Goal: Information Seeking & Learning: Learn about a topic

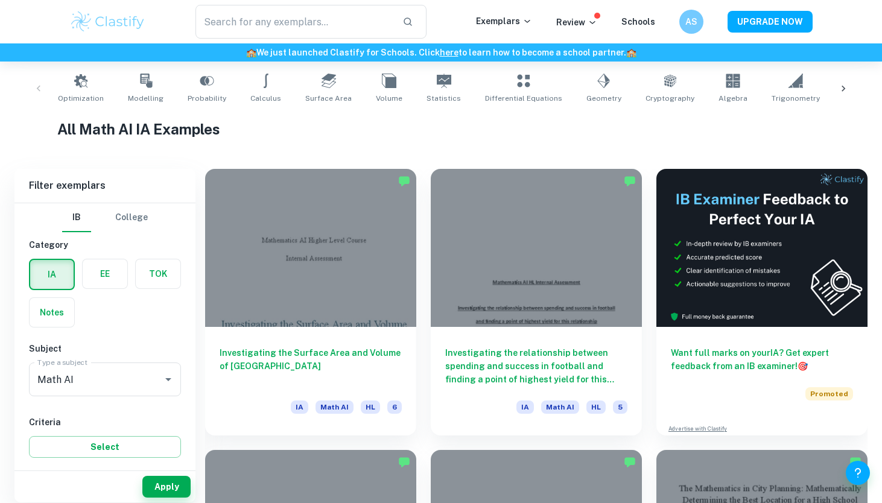
scroll to position [236, 0]
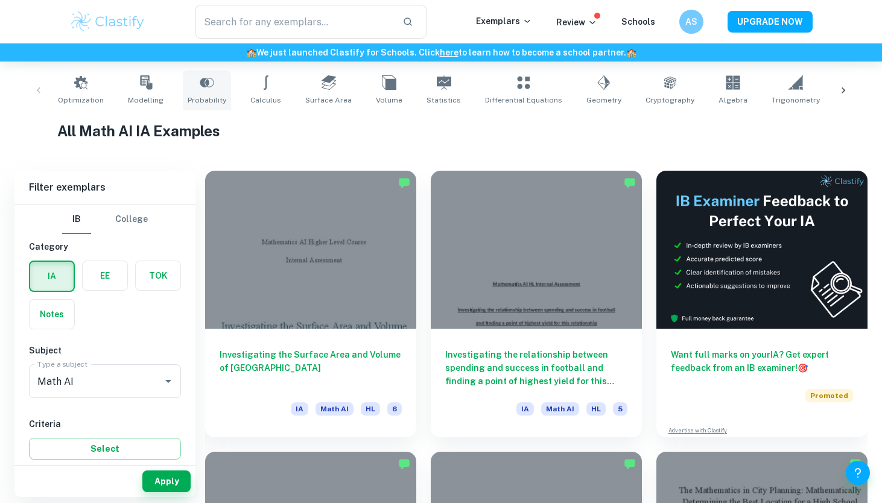
click at [200, 89] on icon at bounding box center [207, 82] width 14 height 14
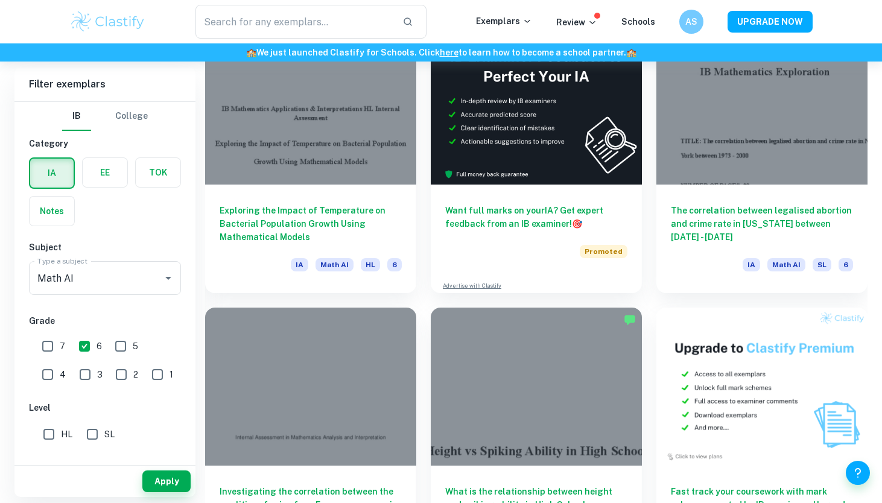
scroll to position [3640, 0]
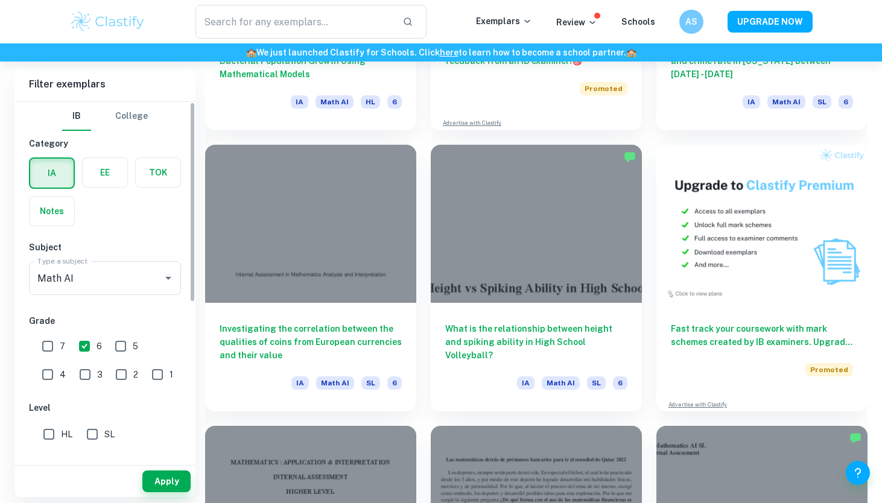
click at [42, 353] on input "7" at bounding box center [48, 346] width 24 height 24
checkbox input "true"
click at [173, 483] on button "Apply" at bounding box center [166, 482] width 48 height 22
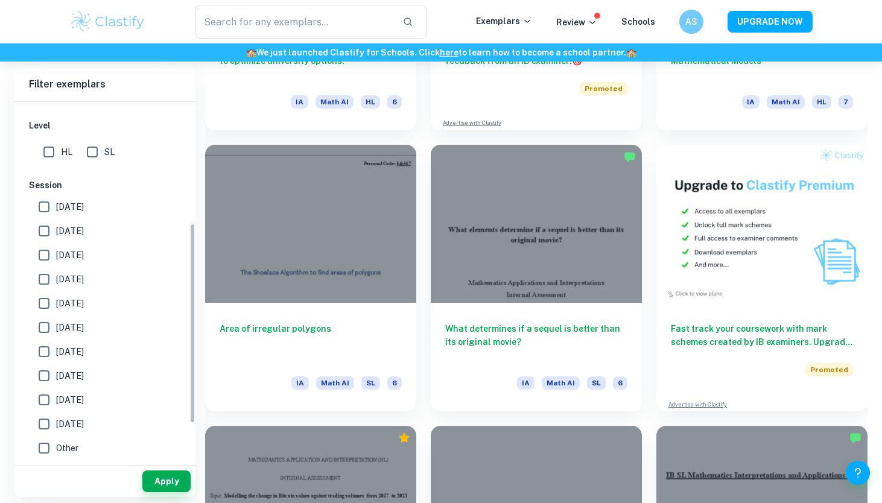
scroll to position [18, 0]
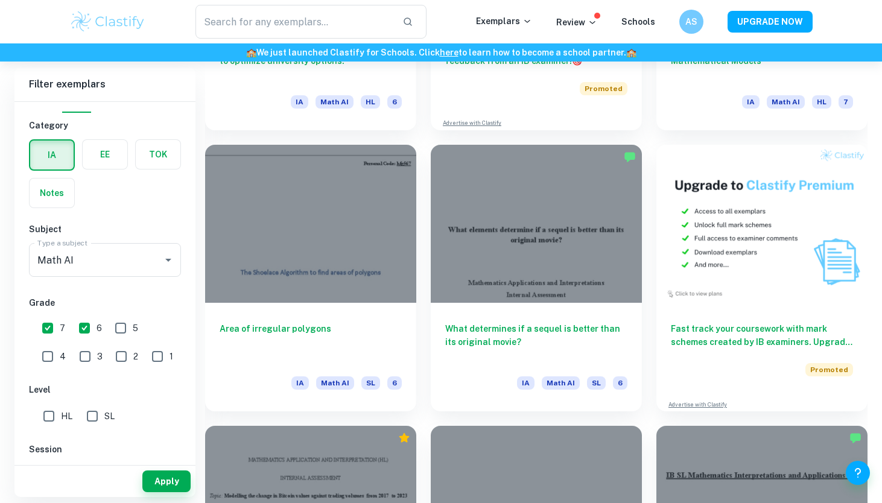
click at [101, 415] on input "SL" at bounding box center [92, 416] width 24 height 24
checkbox input "true"
click at [153, 479] on button "Apply" at bounding box center [166, 482] width 48 height 22
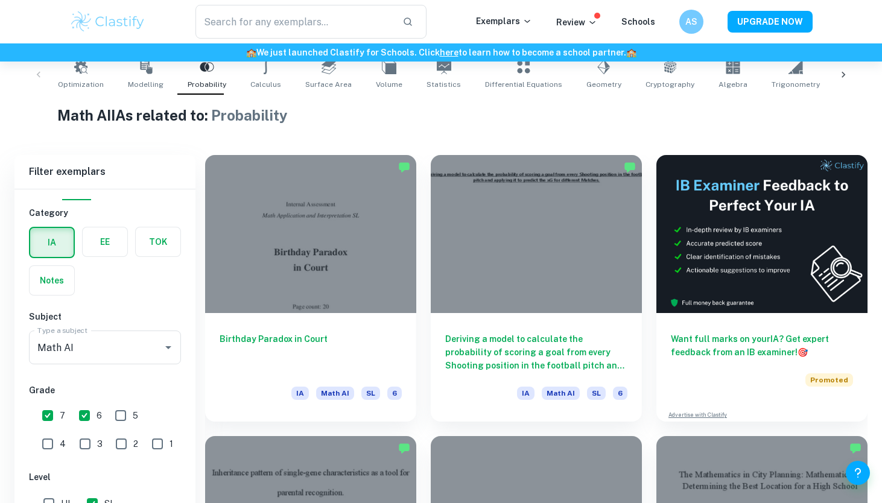
scroll to position [308, 0]
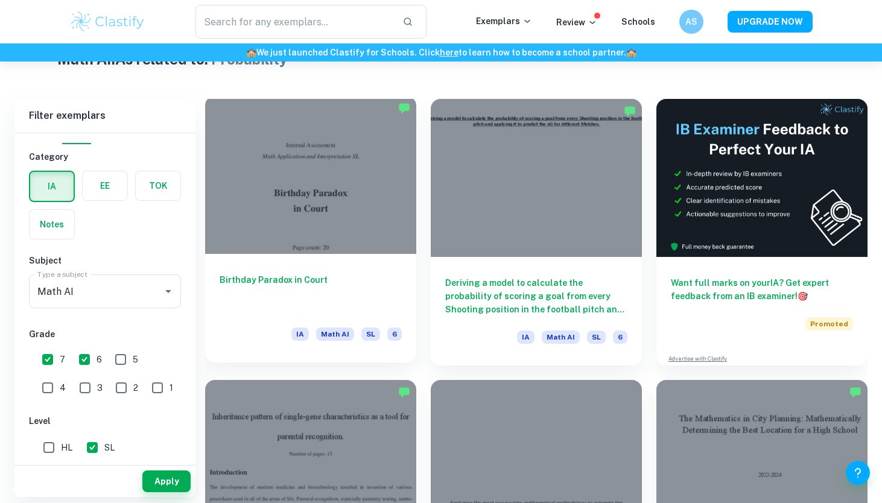
click at [367, 304] on h6 "Birthday Paradox in Court" at bounding box center [311, 293] width 182 height 40
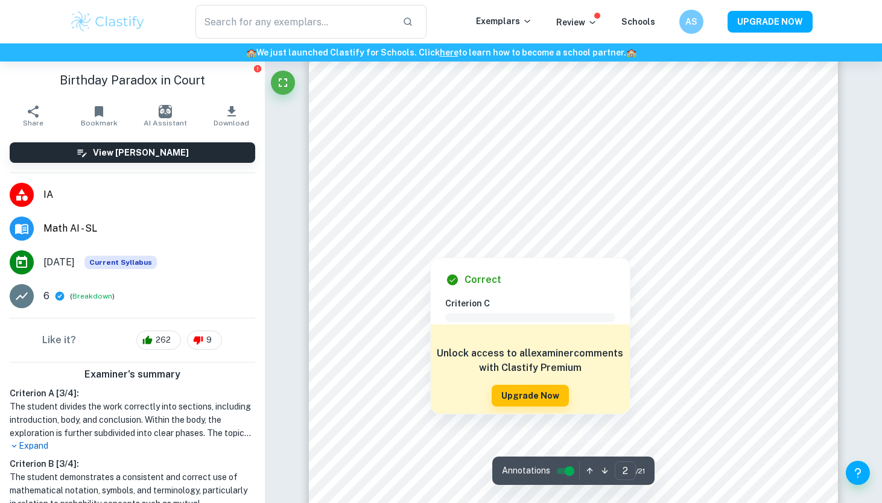
scroll to position [1018, 0]
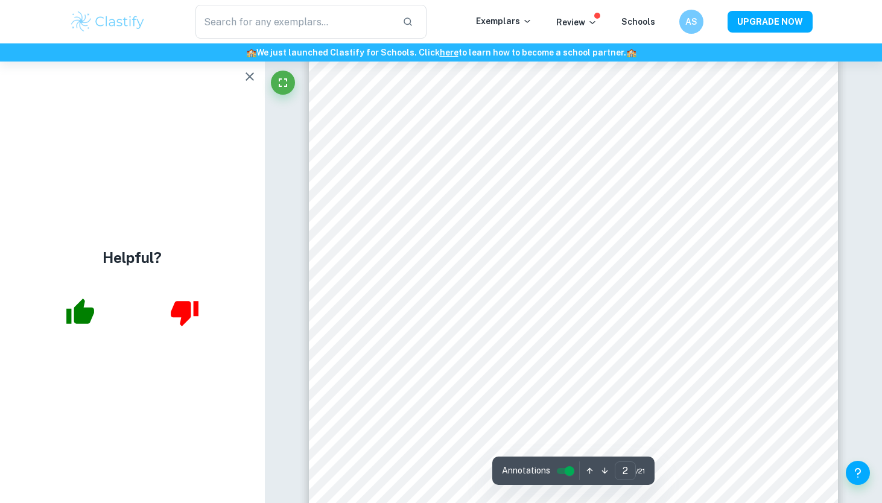
click at [250, 78] on icon "button" at bounding box center [250, 76] width 8 height 8
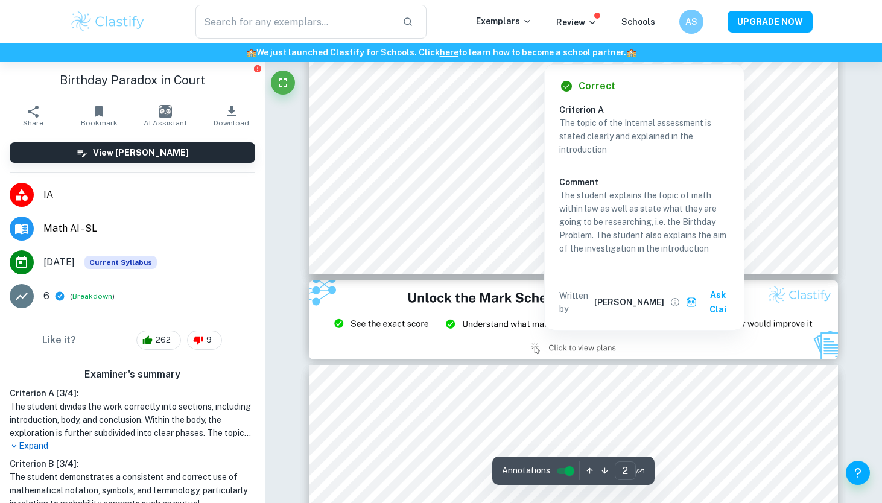
type input "3"
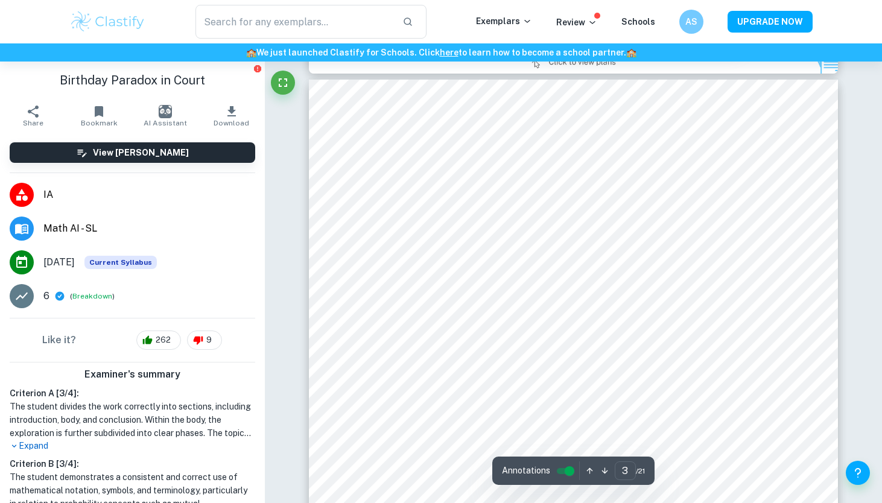
scroll to position [1564, 0]
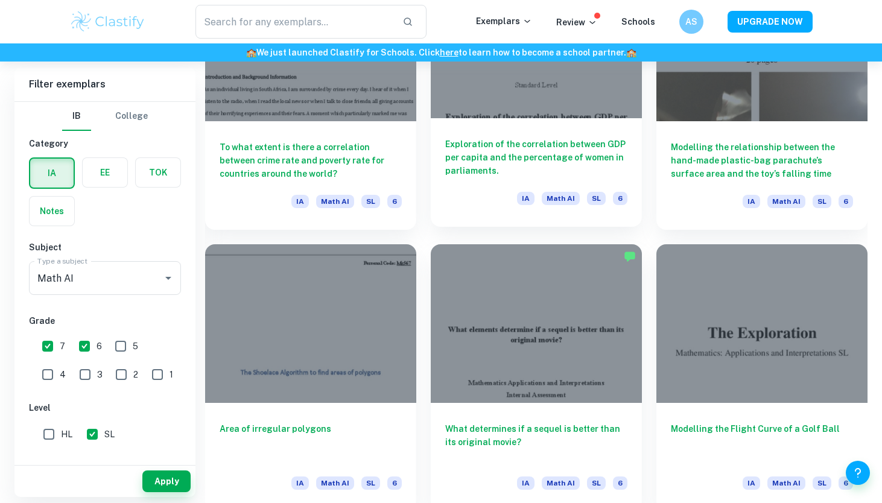
scroll to position [1573, 0]
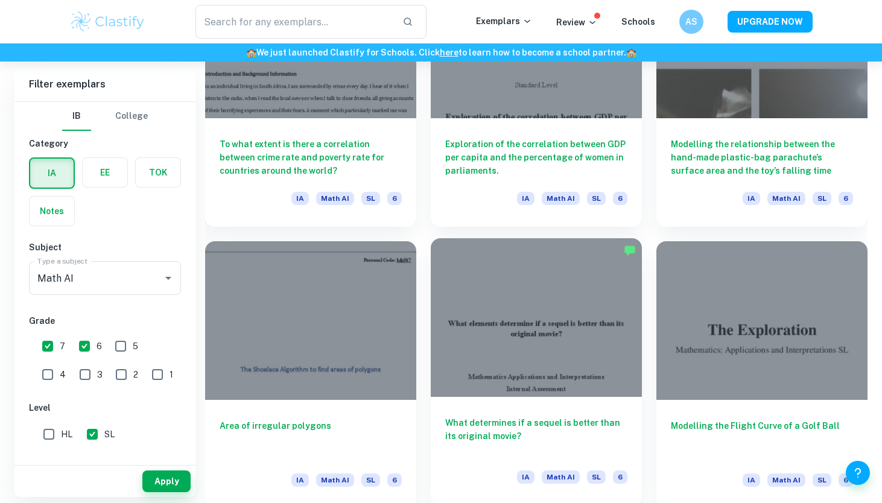
click at [522, 284] on div at bounding box center [536, 317] width 211 height 158
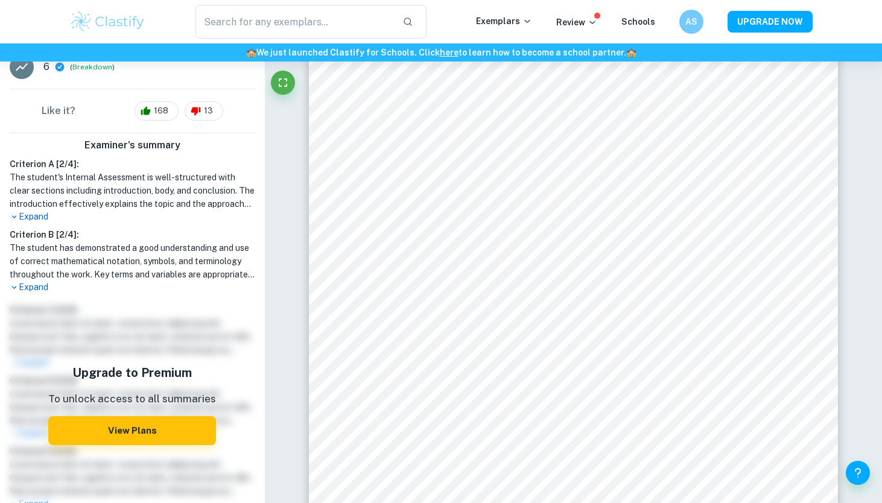
scroll to position [268, 0]
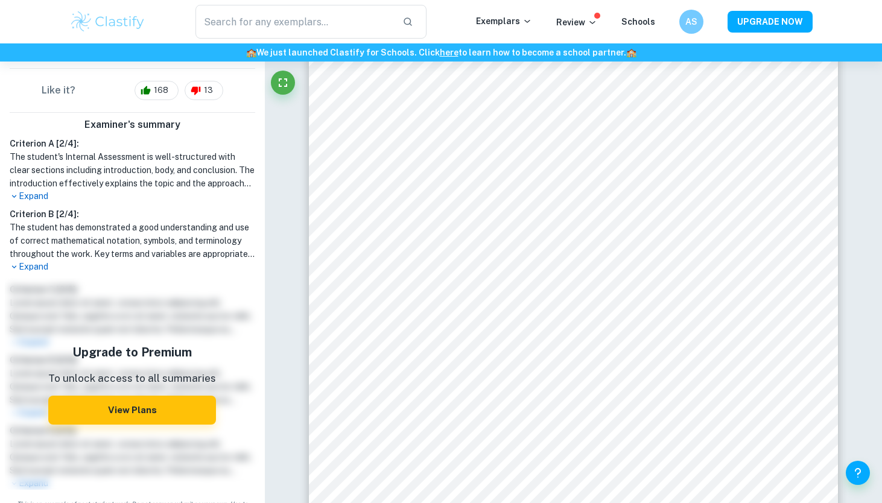
click at [36, 268] on p "Expand" at bounding box center [133, 267] width 246 height 13
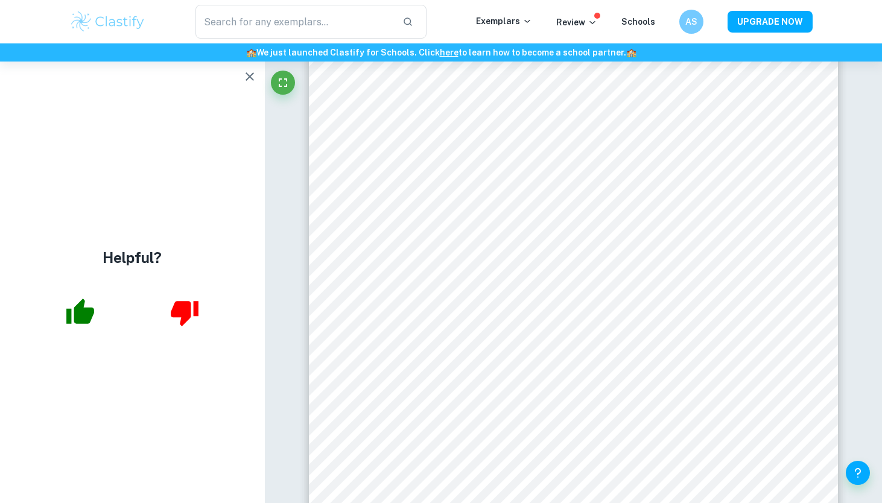
scroll to position [0, 0]
click at [253, 78] on icon "button" at bounding box center [250, 76] width 14 height 14
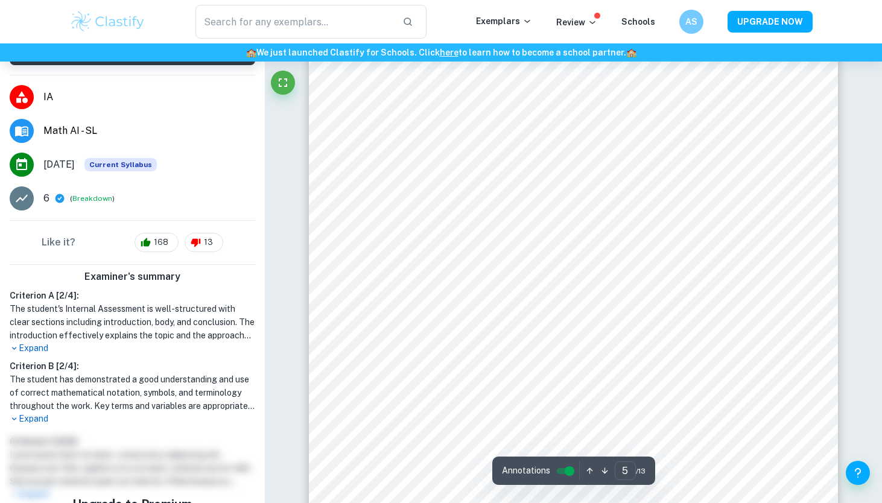
scroll to position [3107, 0]
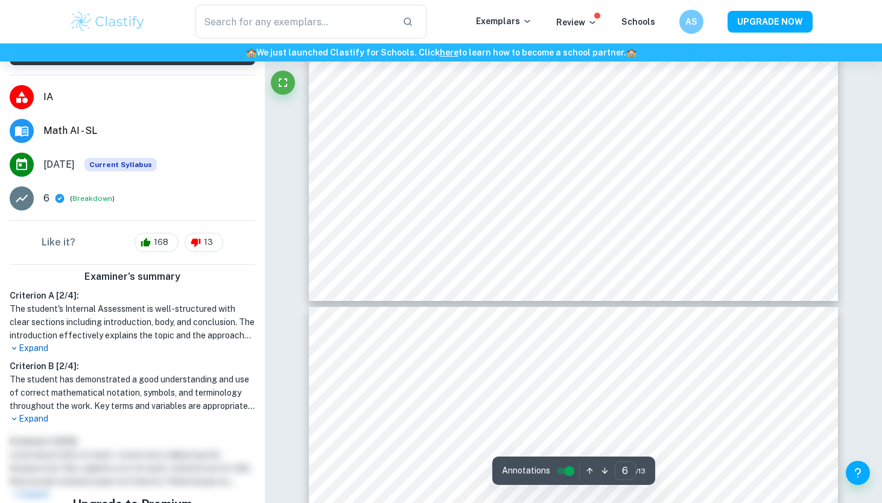
type input "7"
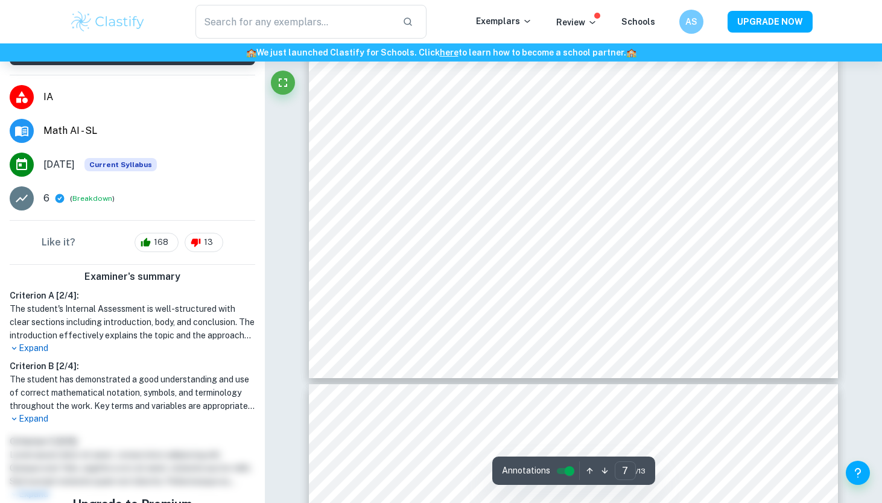
scroll to position [4793, 0]
